Goal: Task Accomplishment & Management: Use online tool/utility

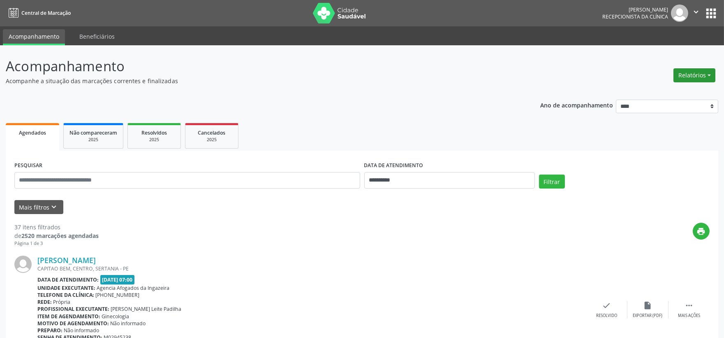
click at [683, 72] on button "Relatórios" at bounding box center [694, 75] width 42 height 14
click at [643, 91] on link "Agendamentos" at bounding box center [671, 93] width 88 height 12
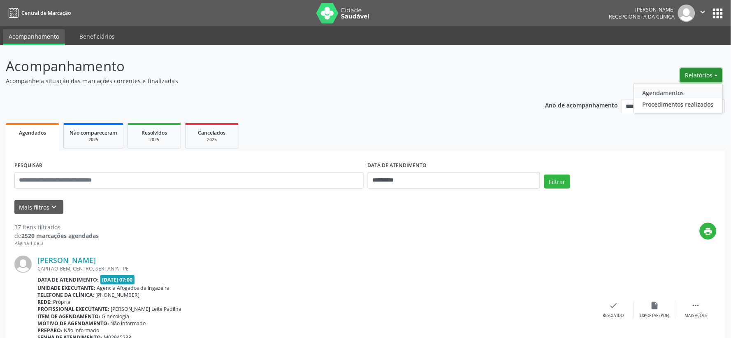
select select "*"
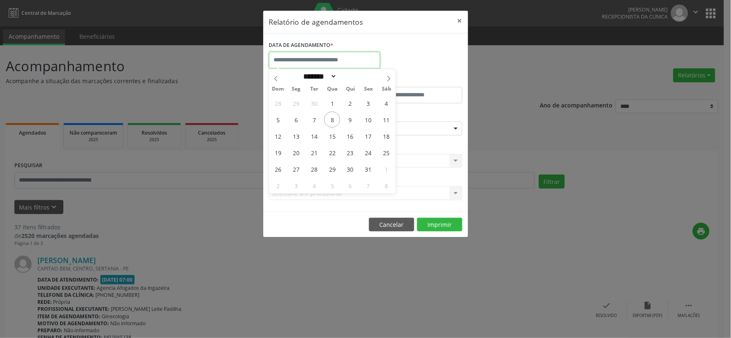
click at [299, 53] on input "text" at bounding box center [324, 60] width 111 height 16
click at [321, 137] on span "14" at bounding box center [314, 136] width 16 height 16
type input "**********"
click at [321, 137] on span "14" at bounding box center [314, 136] width 16 height 16
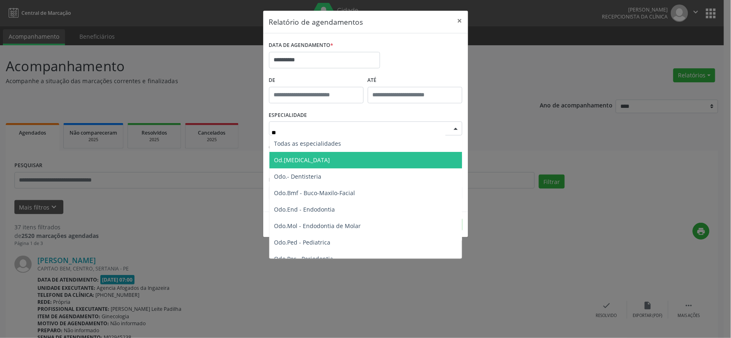
click at [330, 157] on span "Od.[MEDICAL_DATA]" at bounding box center [366, 160] width 194 height 16
type input "**"
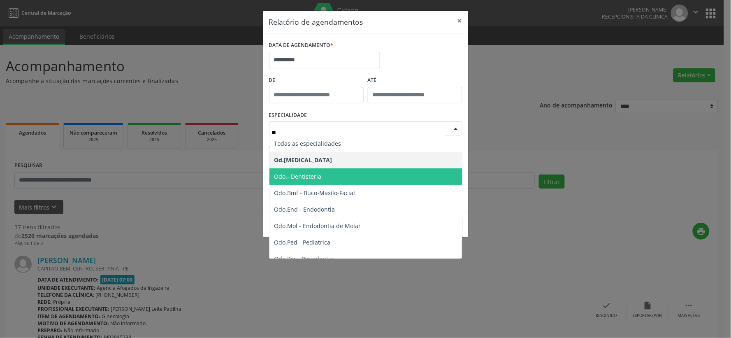
click at [328, 178] on span "Odo.- Dentisteria" at bounding box center [366, 176] width 194 height 16
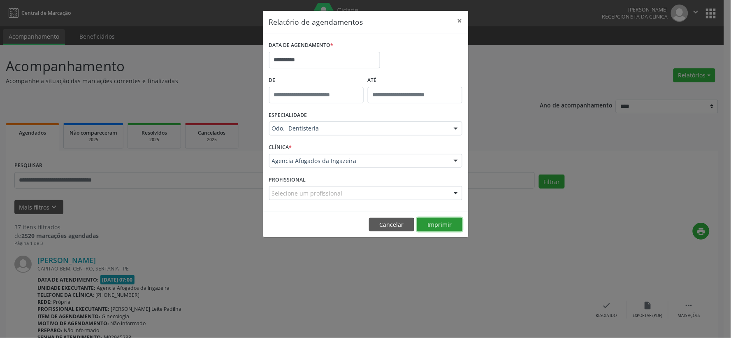
click at [429, 221] on button "Imprimir" at bounding box center [439, 224] width 45 height 14
